Goal: Check status: Check status

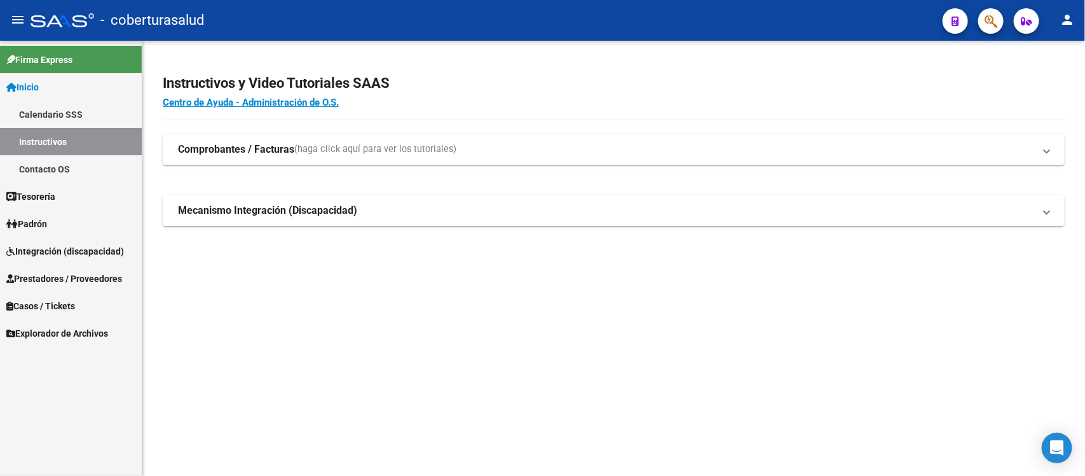
click at [39, 92] on span "Inicio" at bounding box center [22, 87] width 32 height 14
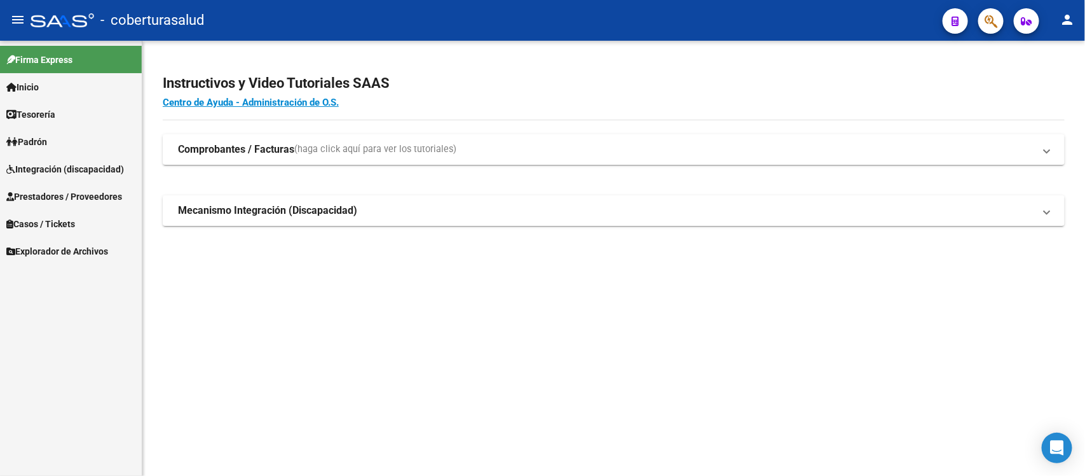
click at [52, 169] on span "Integración (discapacidad)" at bounding box center [65, 169] width 118 height 14
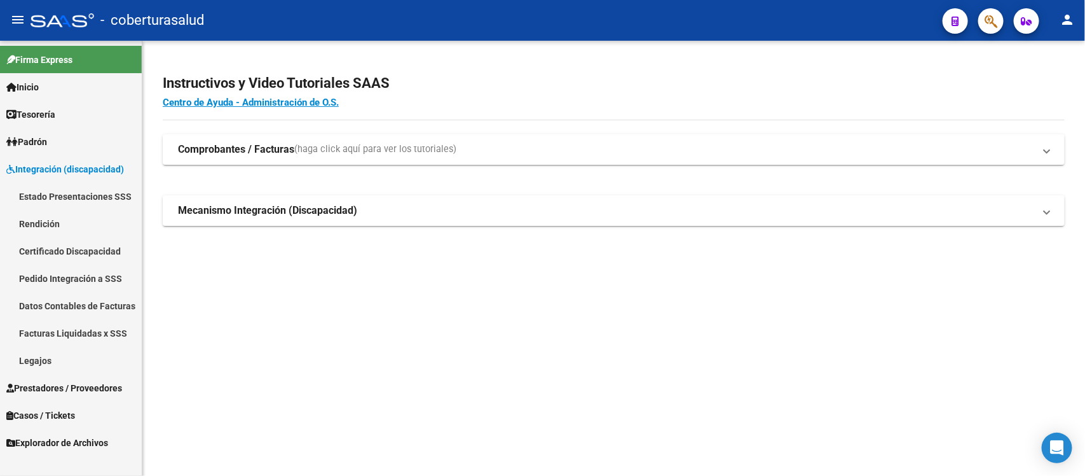
click at [59, 387] on span "Prestadores / Proveedores" at bounding box center [64, 388] width 116 height 14
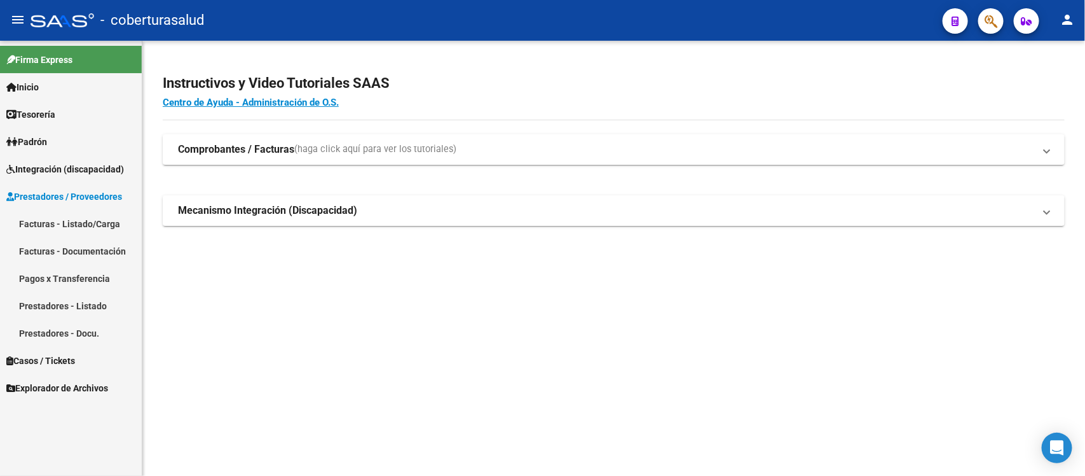
click at [52, 226] on link "Facturas - Listado/Carga" at bounding box center [71, 223] width 142 height 27
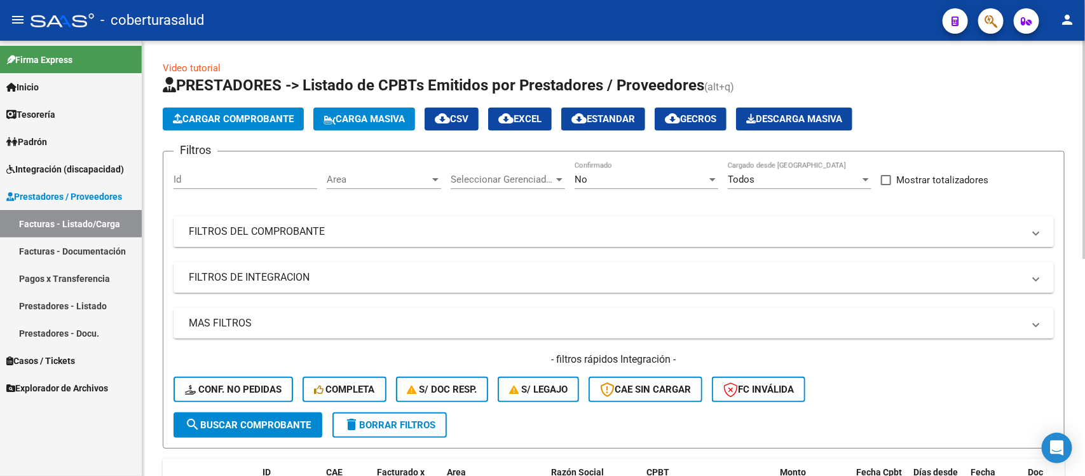
click at [701, 227] on mat-panel-title "FILTROS DEL COMPROBANTE" at bounding box center [606, 231] width 835 height 14
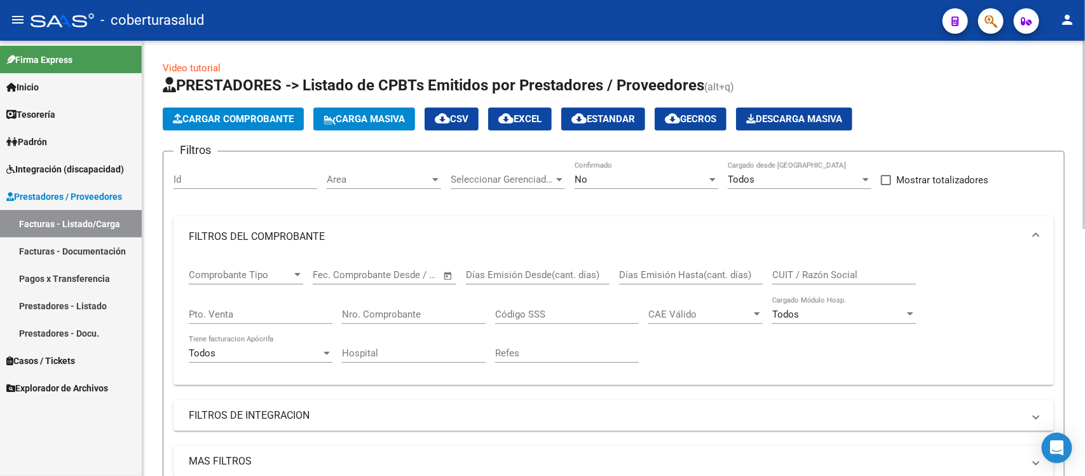
click at [828, 278] on input "CUIT / Razón Social" at bounding box center [845, 274] width 144 height 11
paste input "27331413025"
type input "27331413025"
click at [668, 182] on div "No" at bounding box center [641, 179] width 132 height 11
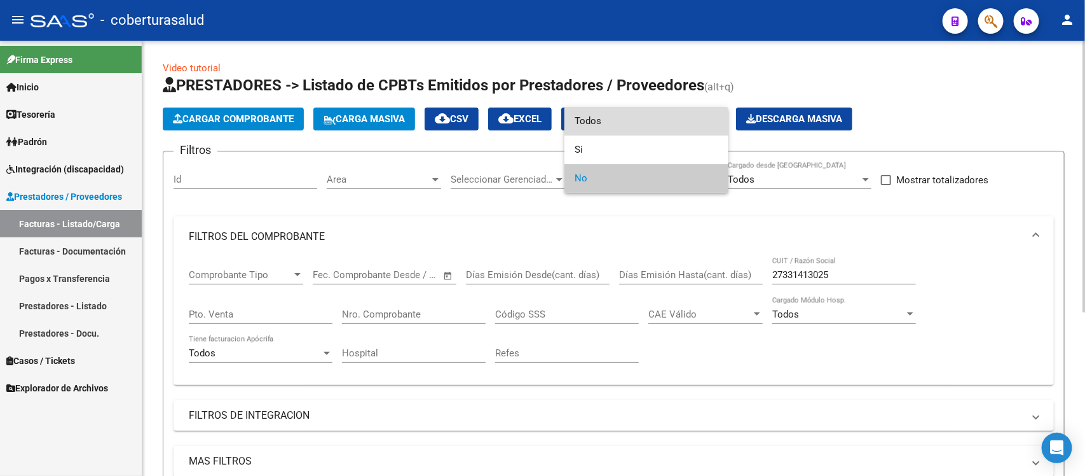
click at [647, 121] on span "Todos" at bounding box center [647, 121] width 144 height 29
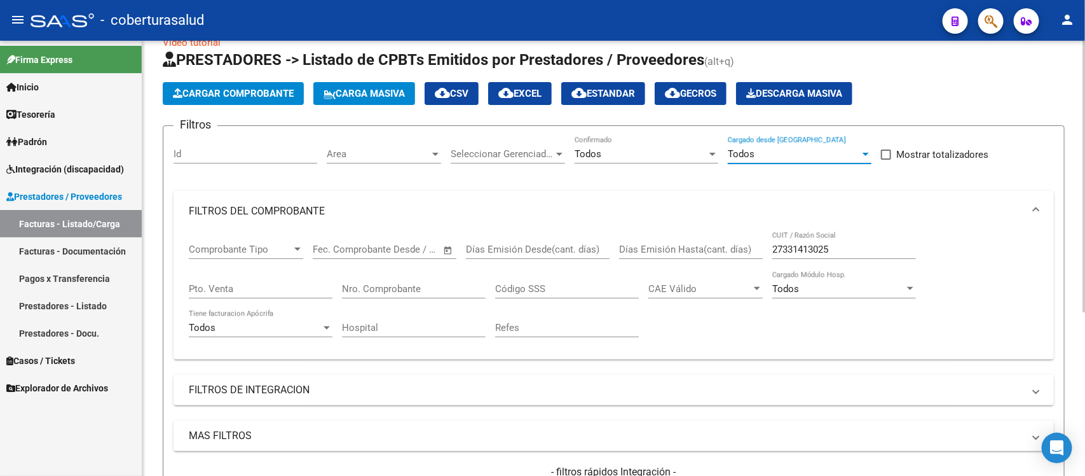
scroll to position [24, 0]
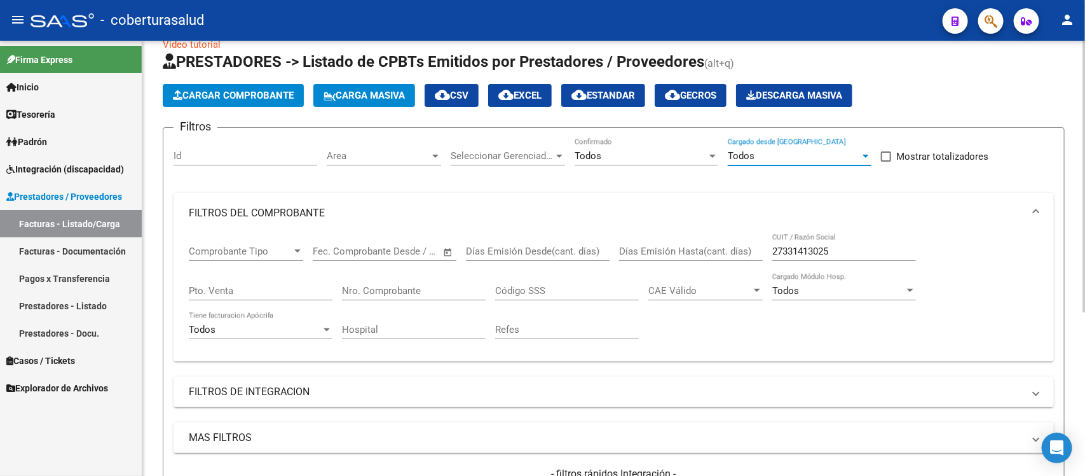
click at [862, 254] on input "27331413025" at bounding box center [845, 250] width 144 height 11
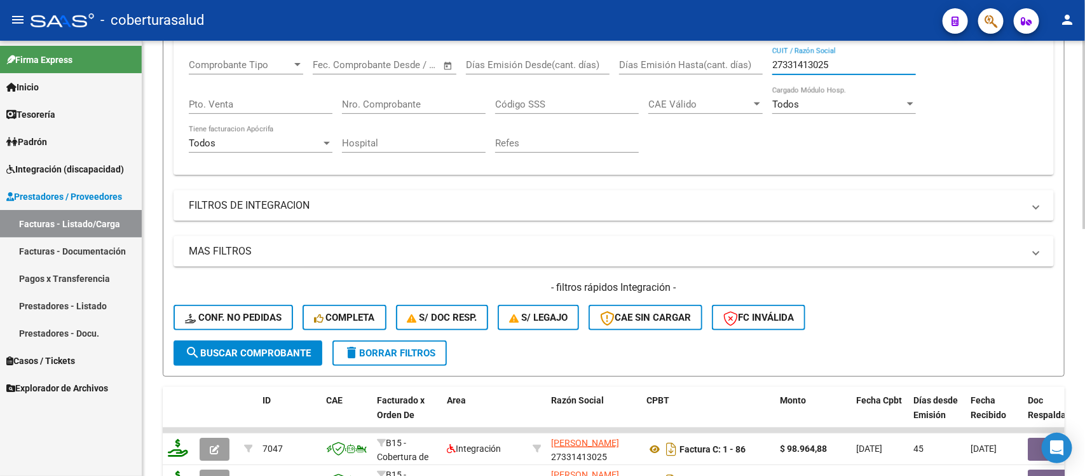
scroll to position [173, 0]
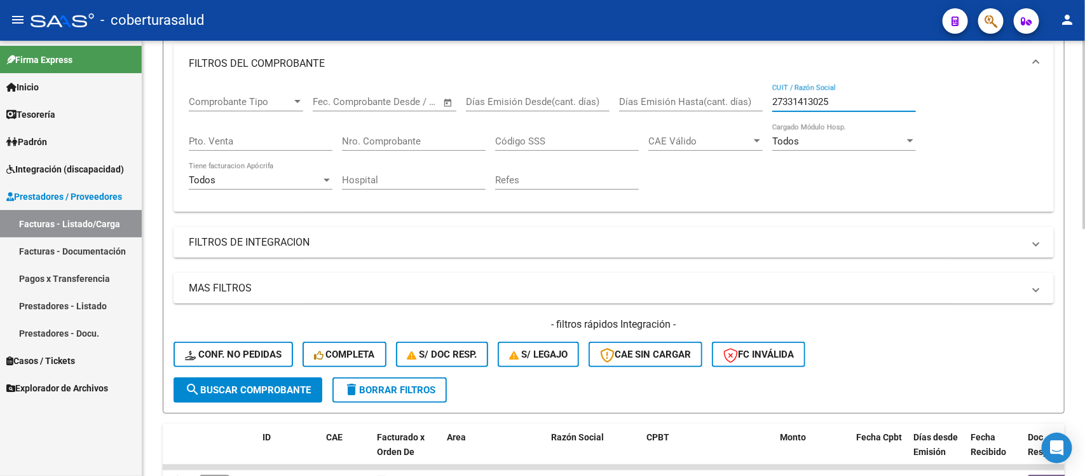
click at [376, 140] on input "Nro. Comprobante" at bounding box center [414, 140] width 144 height 11
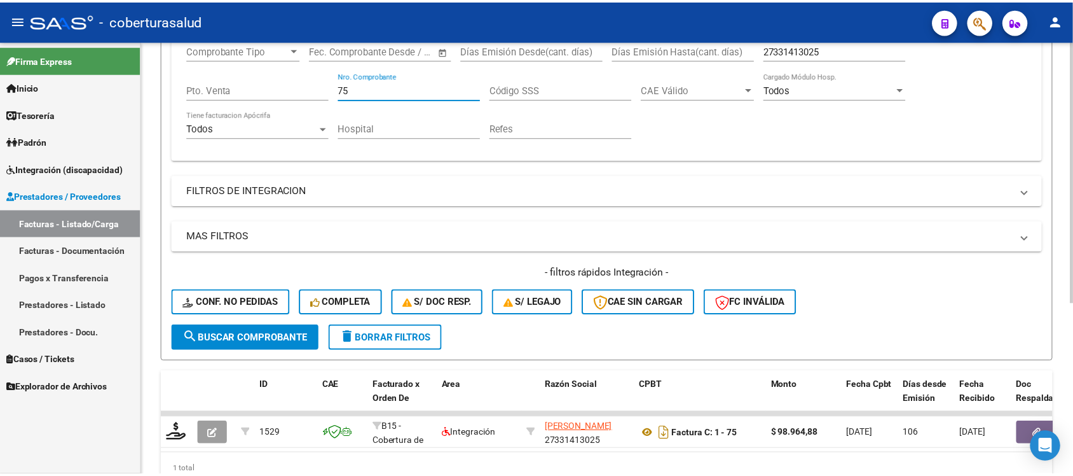
scroll to position [284, 0]
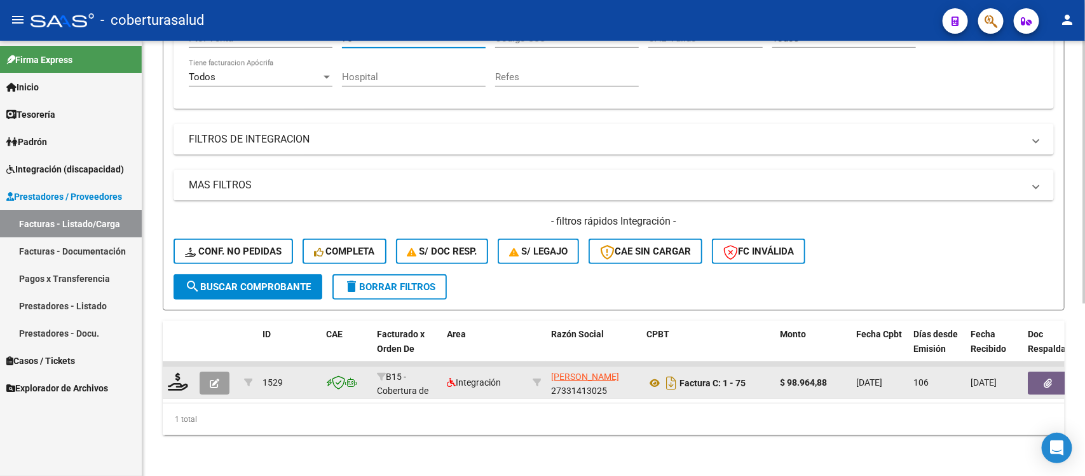
type input "75"
click at [223, 371] on button "button" at bounding box center [215, 382] width 30 height 23
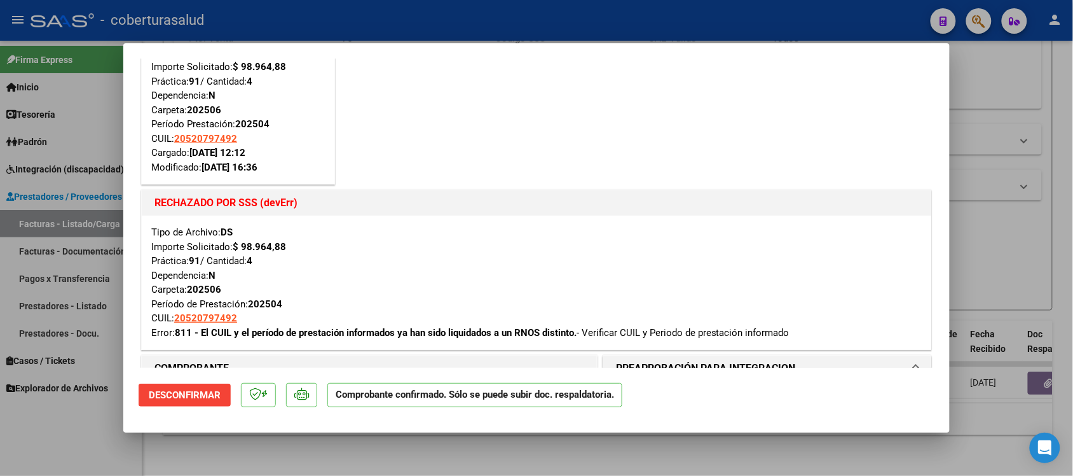
scroll to position [159, 0]
